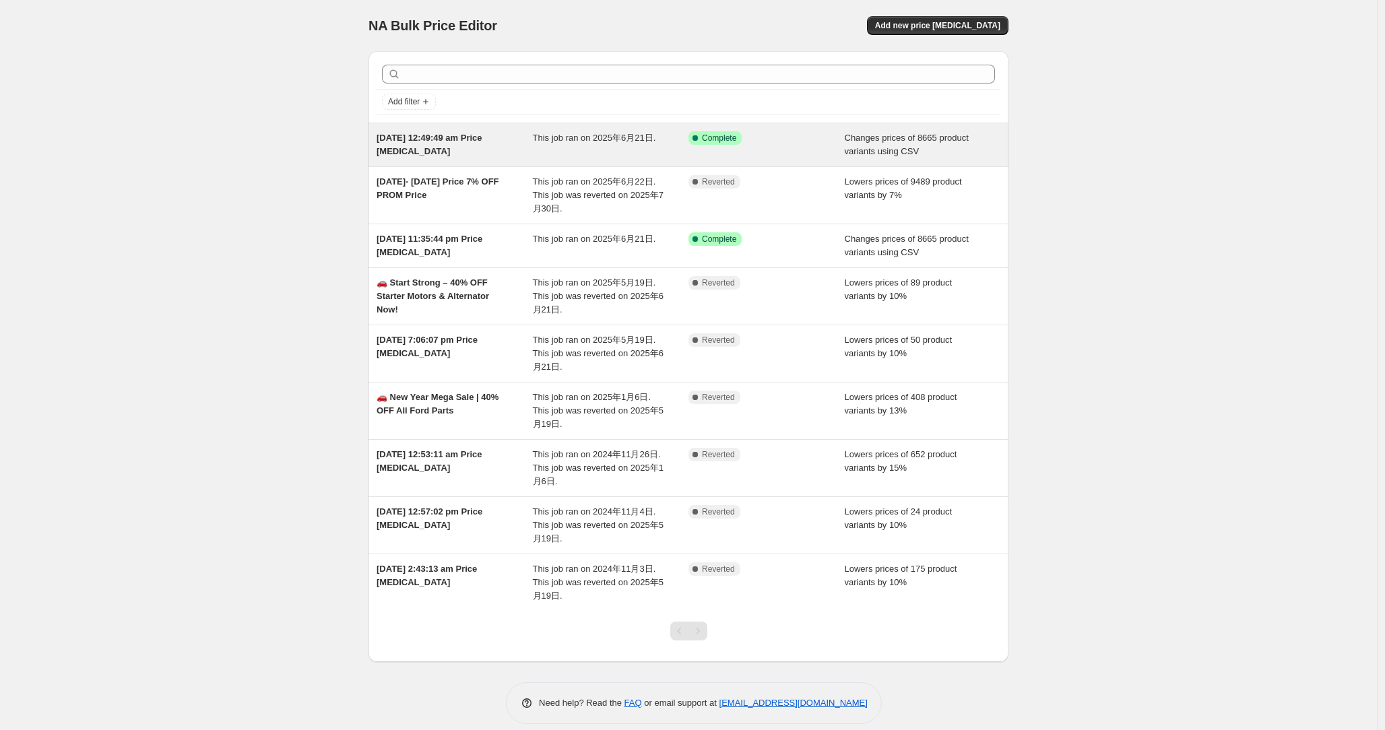
click at [798, 152] on div "Success Complete Complete" at bounding box center [766, 144] width 156 height 27
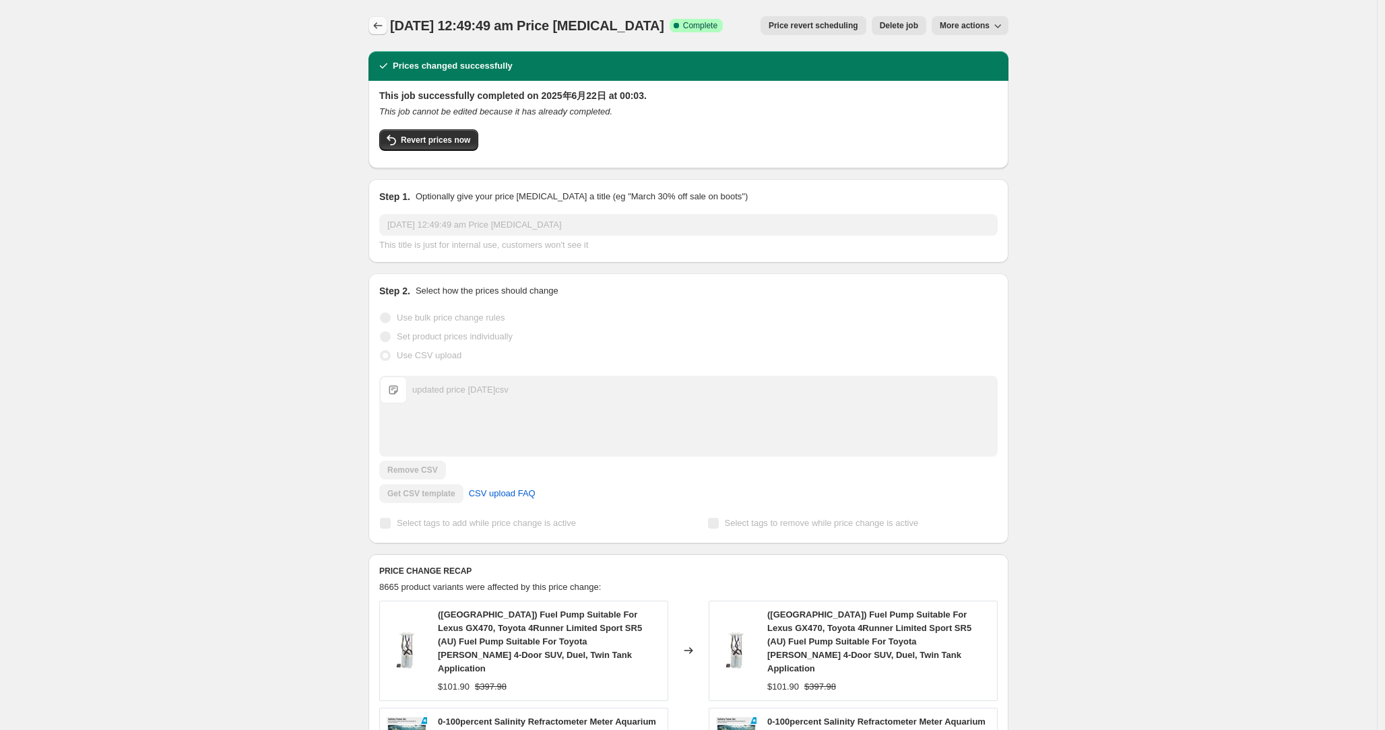
click at [377, 27] on icon "Price change jobs" at bounding box center [377, 25] width 13 height 13
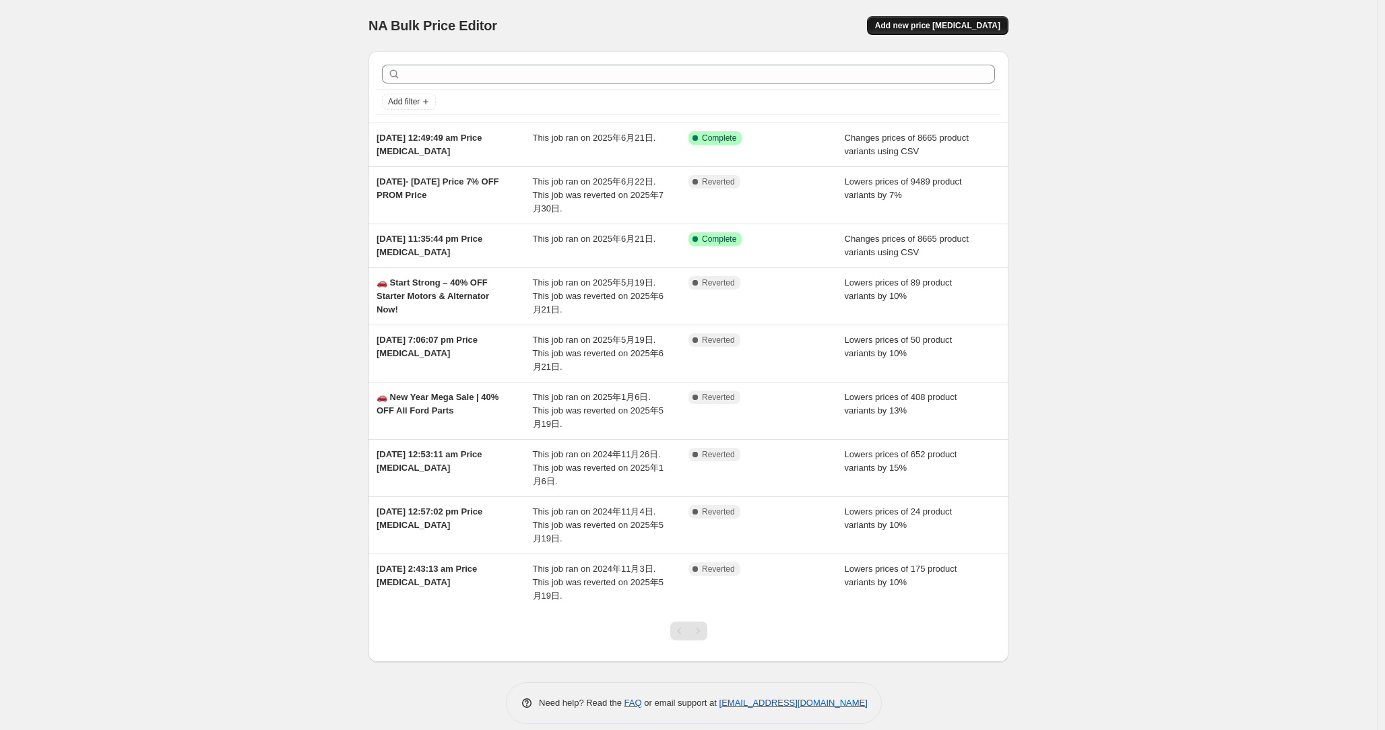
click at [956, 28] on span "Add new price [MEDICAL_DATA]" at bounding box center [937, 25] width 125 height 11
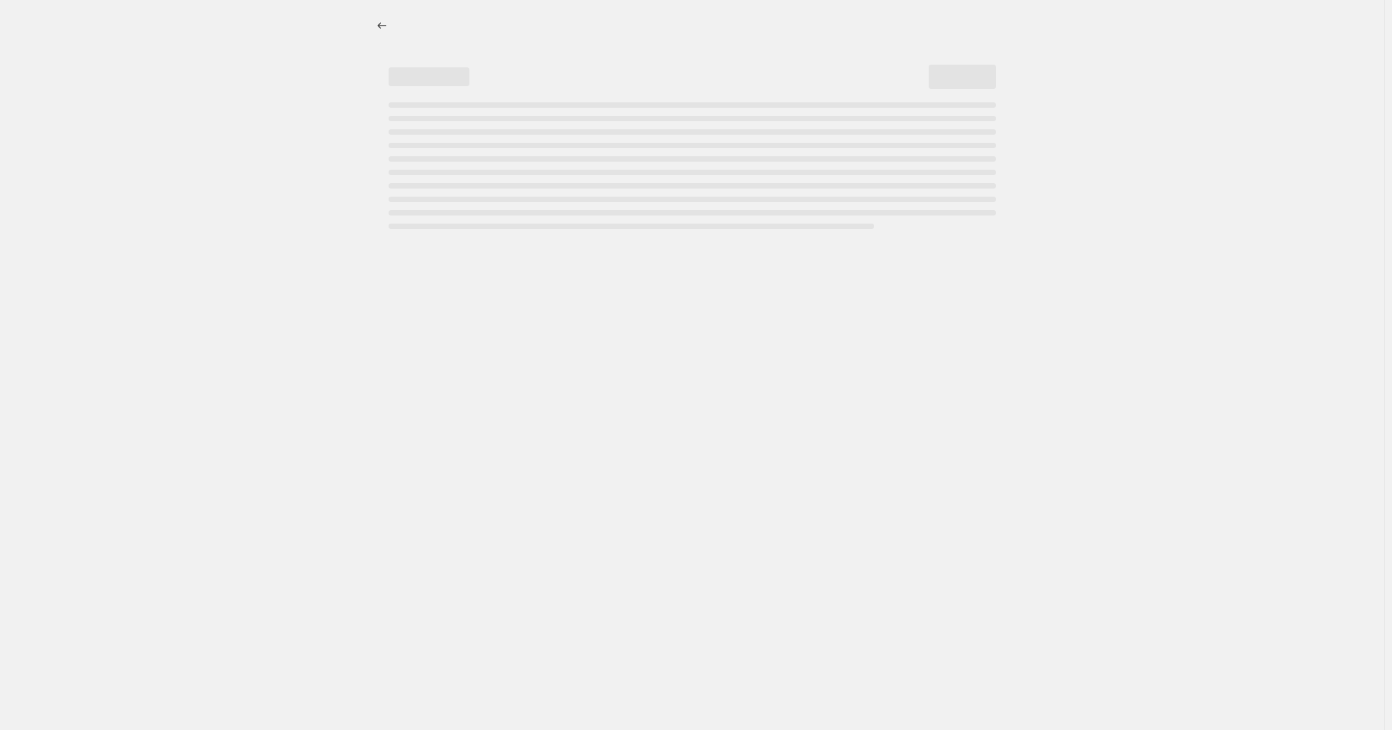
select select "percentage"
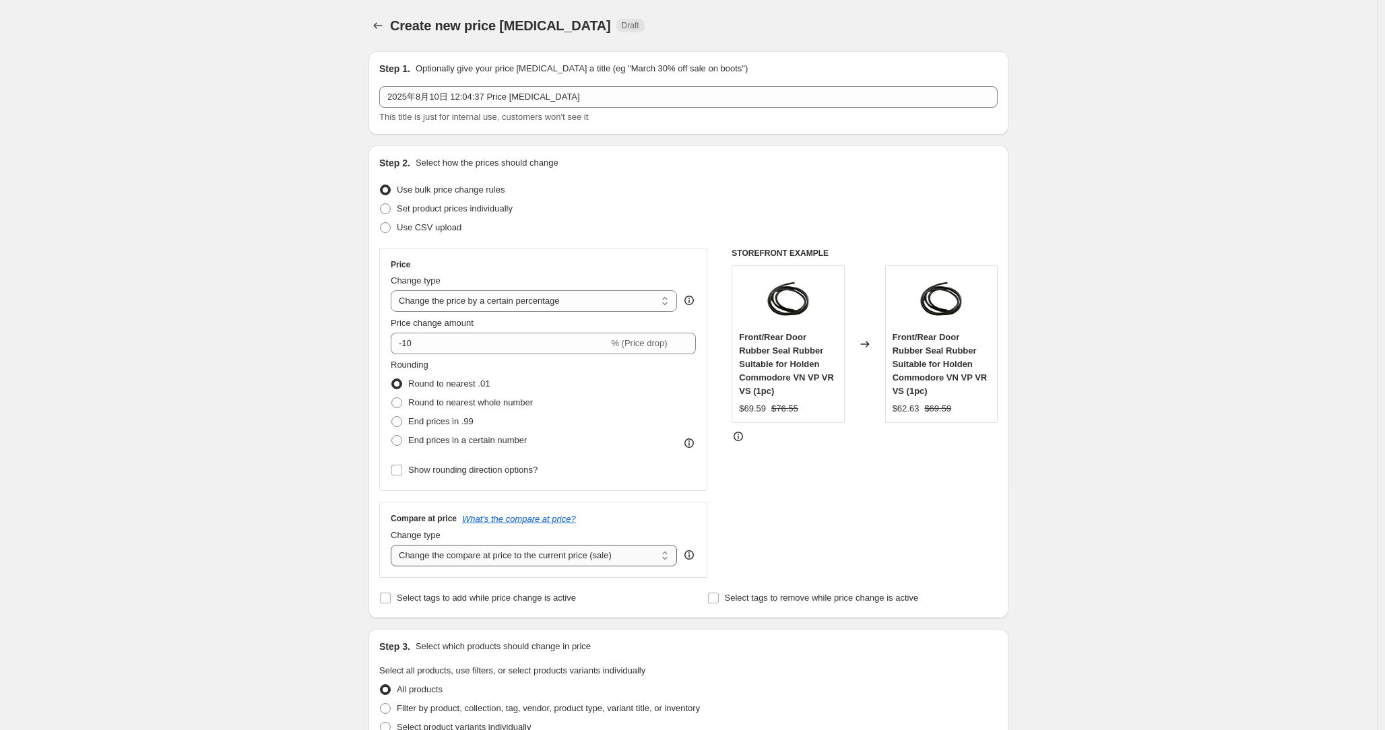
click at [656, 559] on select "Change the compare at price to the current price (sale) Change the compare at p…" at bounding box center [534, 556] width 286 height 22
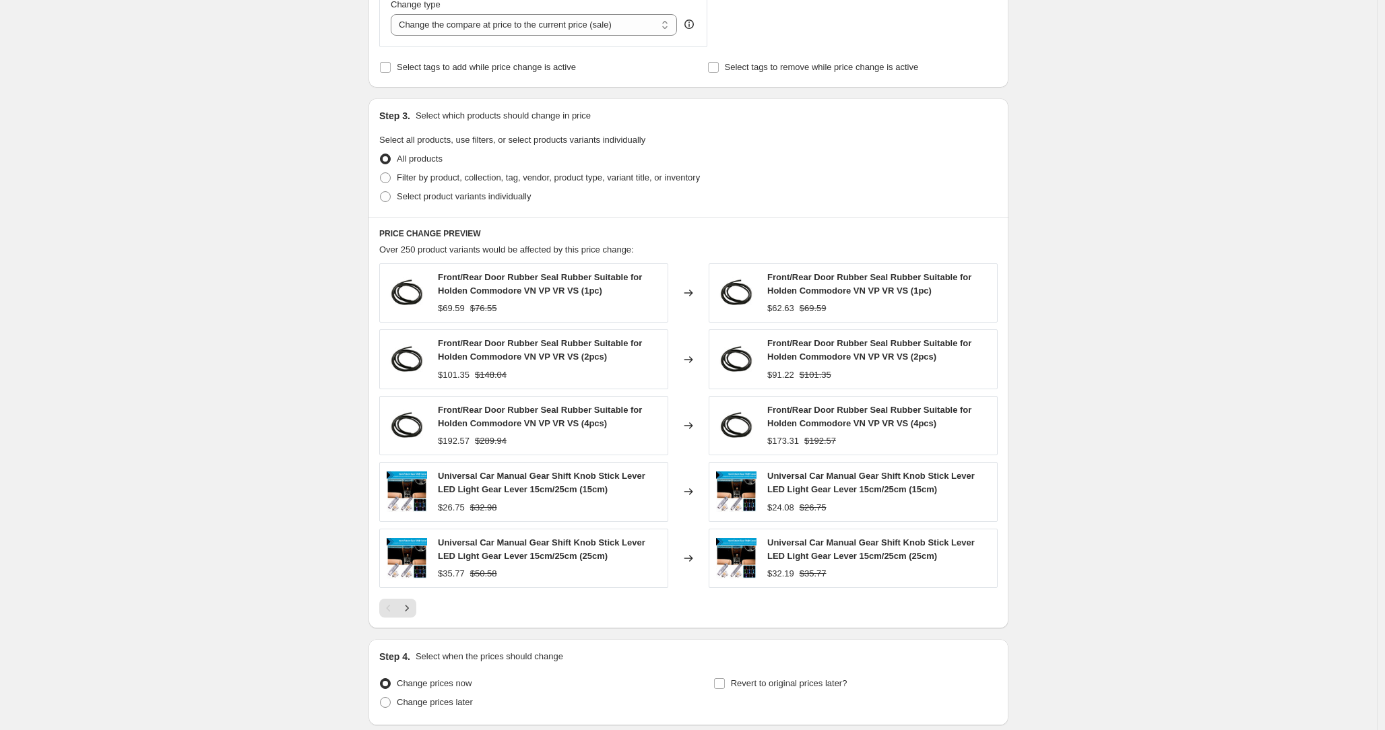
scroll to position [638, 0]
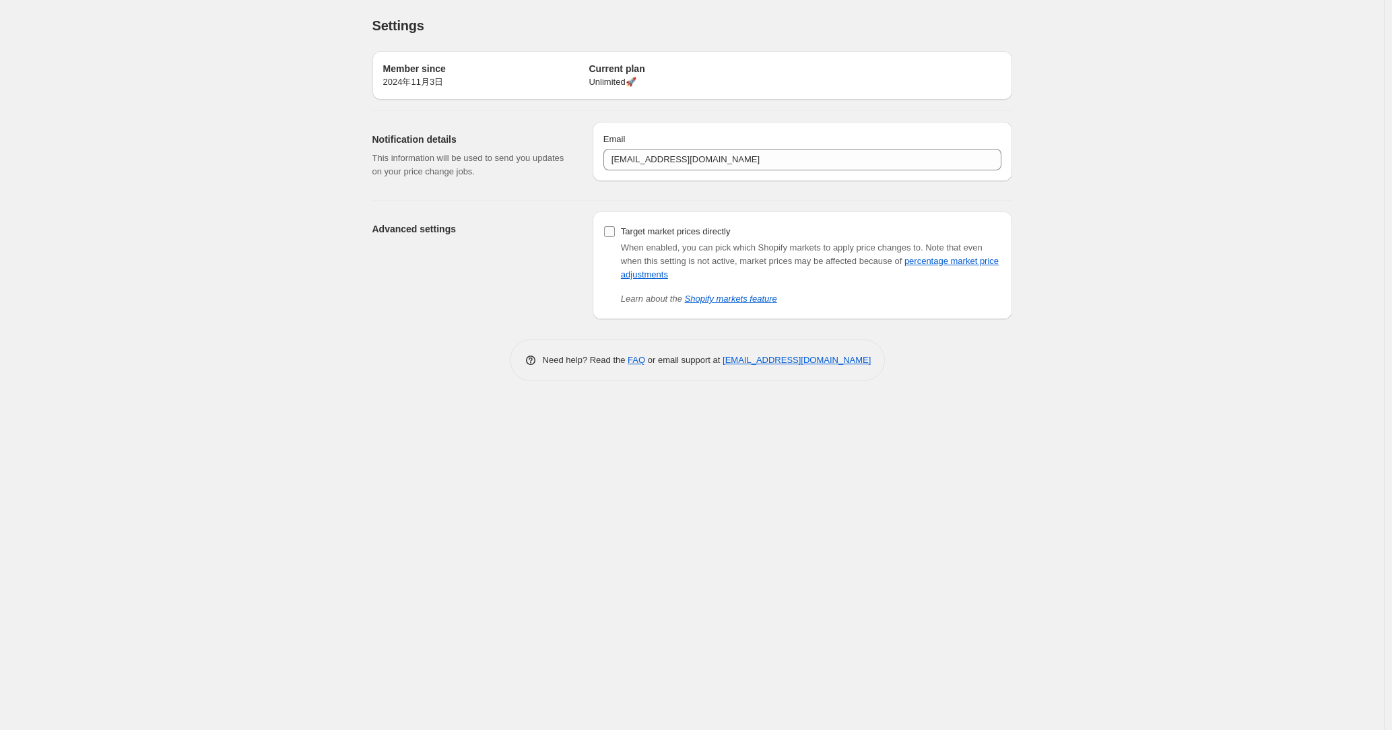
click at [605, 229] on input "Target market prices directly" at bounding box center [609, 231] width 11 height 11
click at [610, 234] on input "Target market prices directly" at bounding box center [609, 231] width 11 height 11
checkbox input "false"
drag, startPoint x: 620, startPoint y: 244, endPoint x: 752, endPoint y: 264, distance: 133.4
click at [752, 264] on div "When enabled, you can pick which Shopify markets to apply price changes to. Not…" at bounding box center [811, 261] width 381 height 40
